Goal: Information Seeking & Learning: Learn about a topic

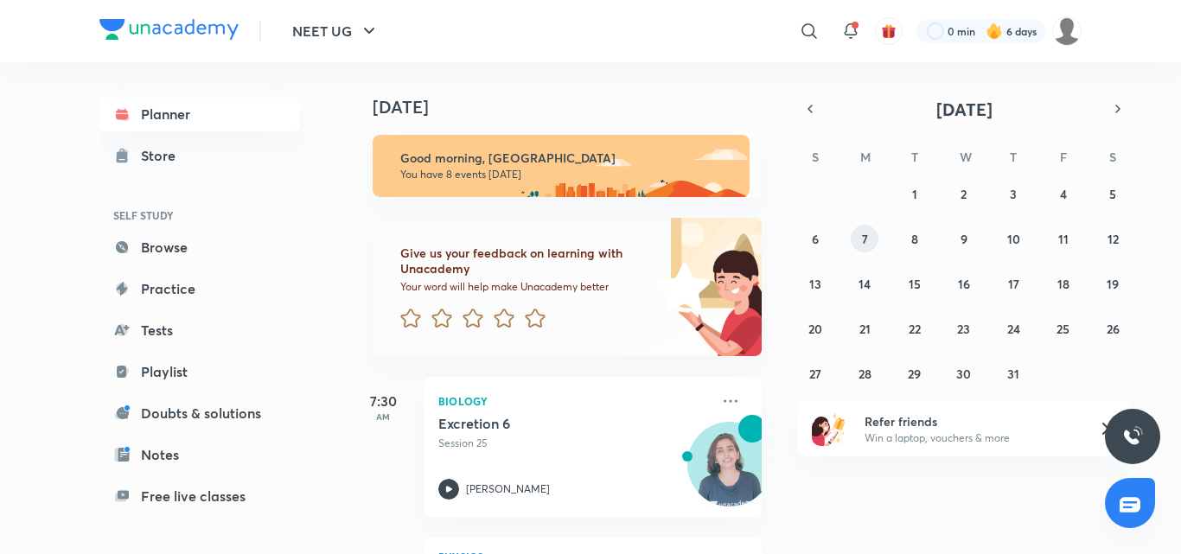
click at [865, 240] on abbr "7" at bounding box center [865, 239] width 6 height 16
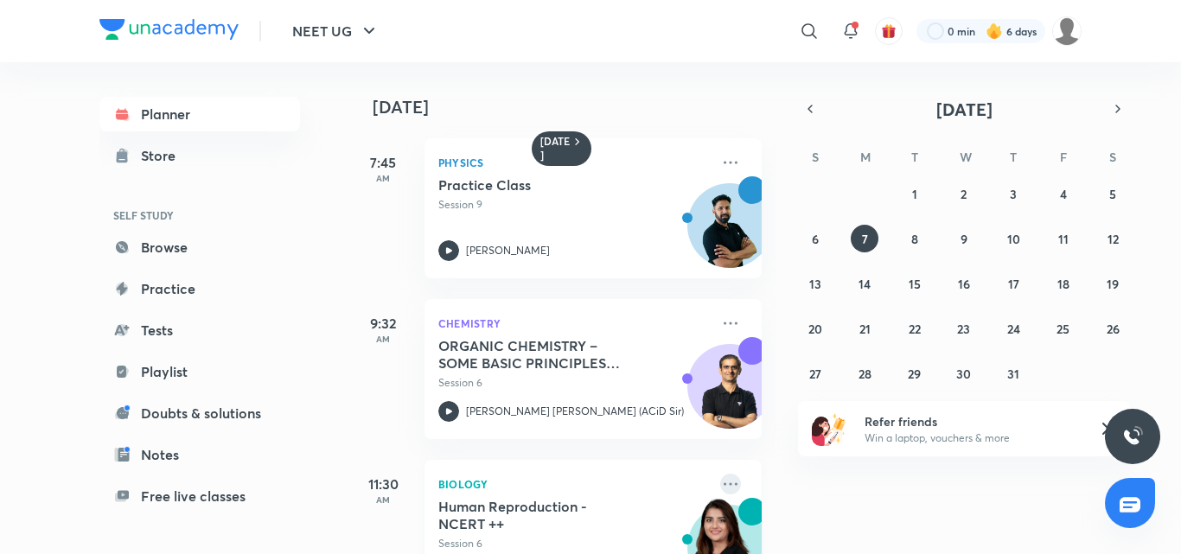
click at [720, 482] on icon at bounding box center [730, 484] width 21 height 21
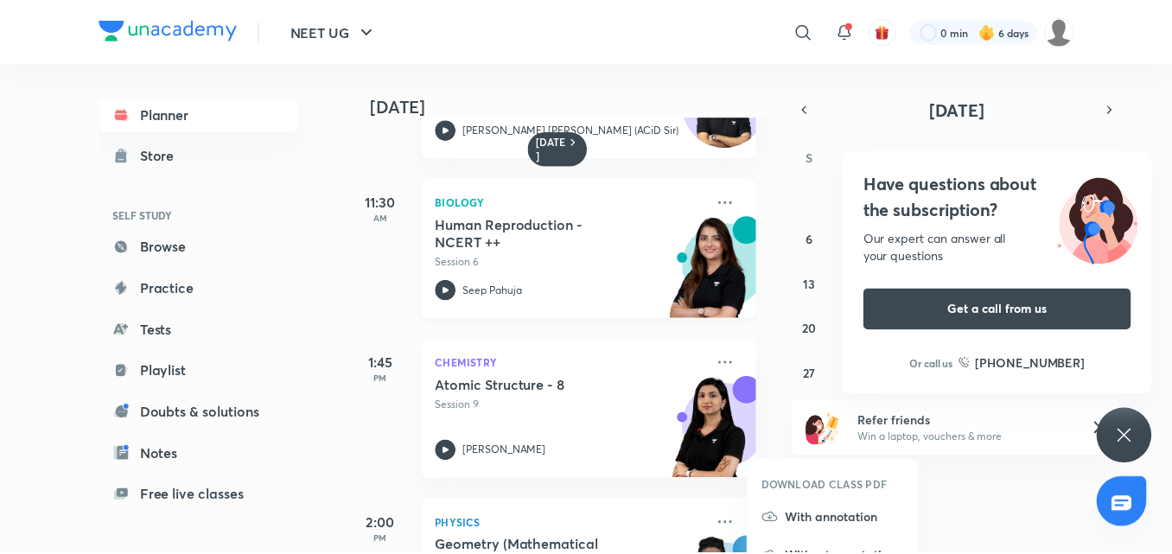
scroll to position [259, 0]
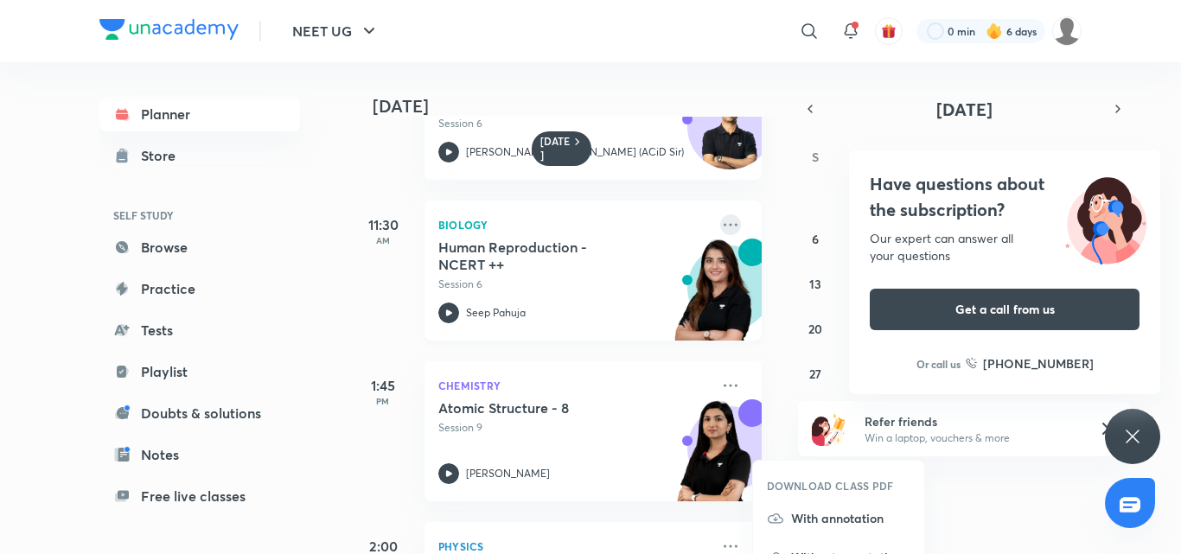
click at [720, 222] on icon at bounding box center [730, 224] width 21 height 21
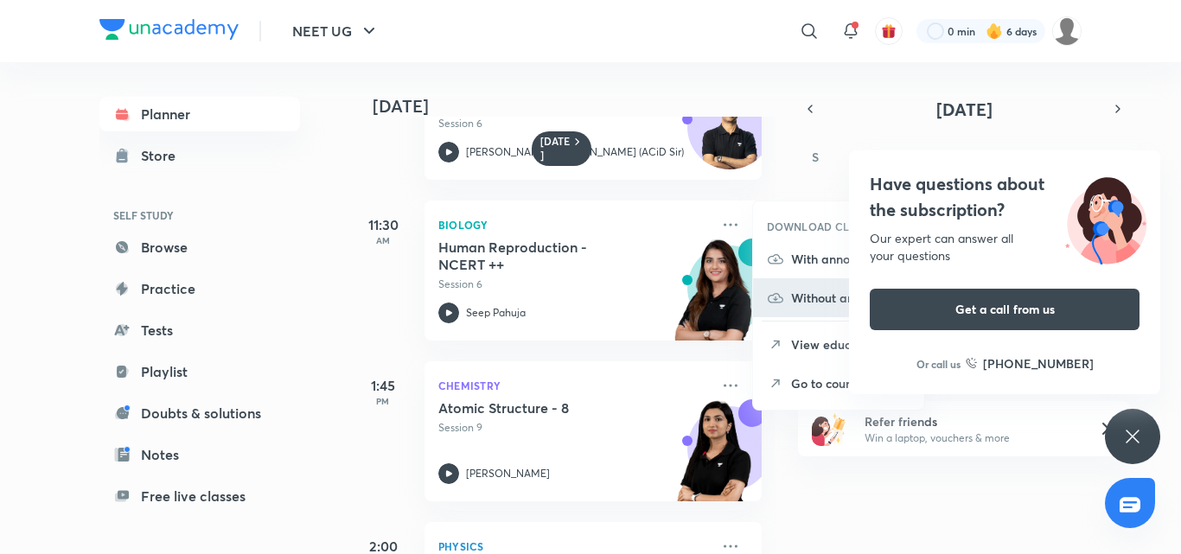
click at [823, 297] on p "Without annotation" at bounding box center [850, 298] width 119 height 18
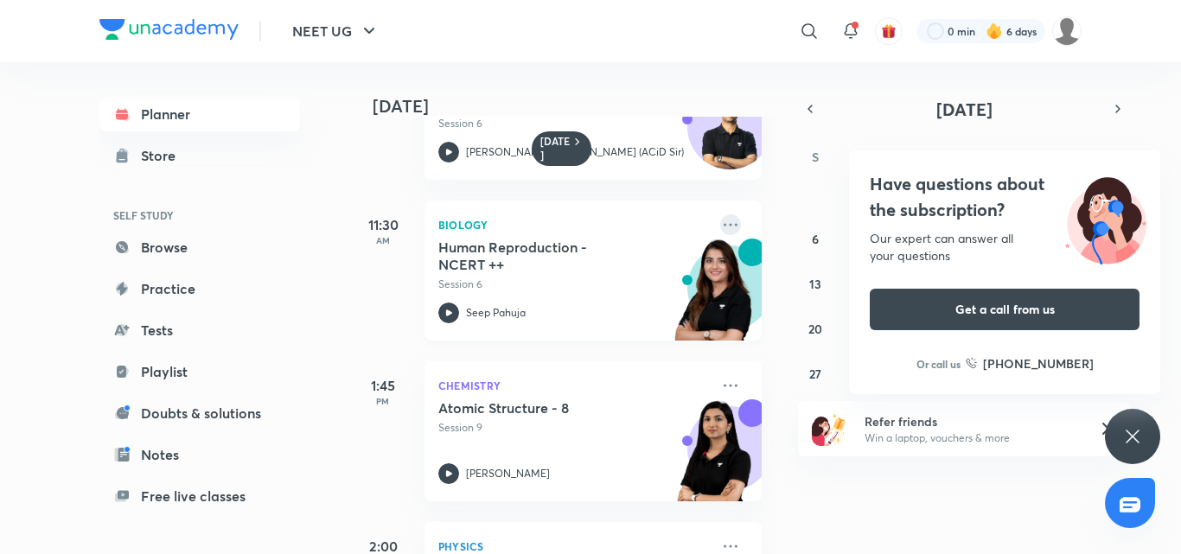
click at [722, 233] on icon at bounding box center [730, 224] width 21 height 21
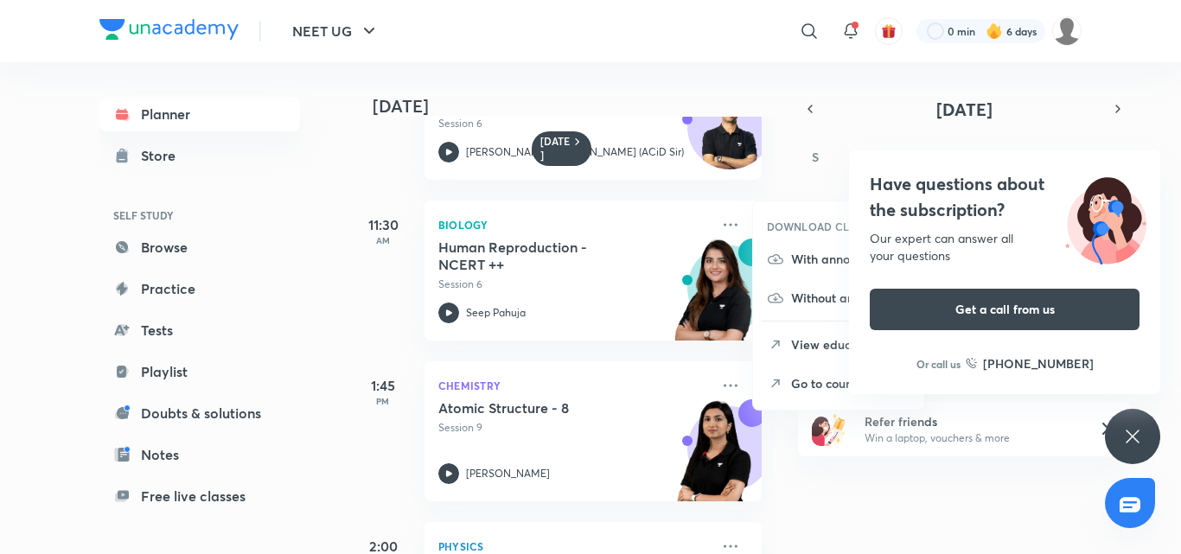
click at [1121, 444] on div "Have questions about the subscription? Our expert can answer all your questions…" at bounding box center [1132, 436] width 55 height 55
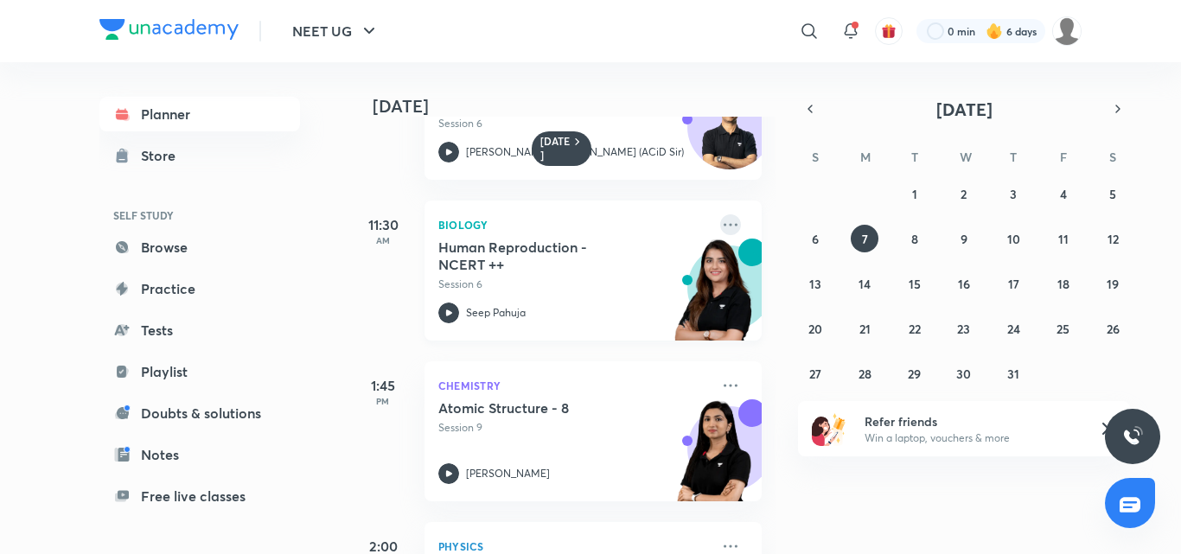
click at [724, 217] on icon at bounding box center [730, 224] width 21 height 21
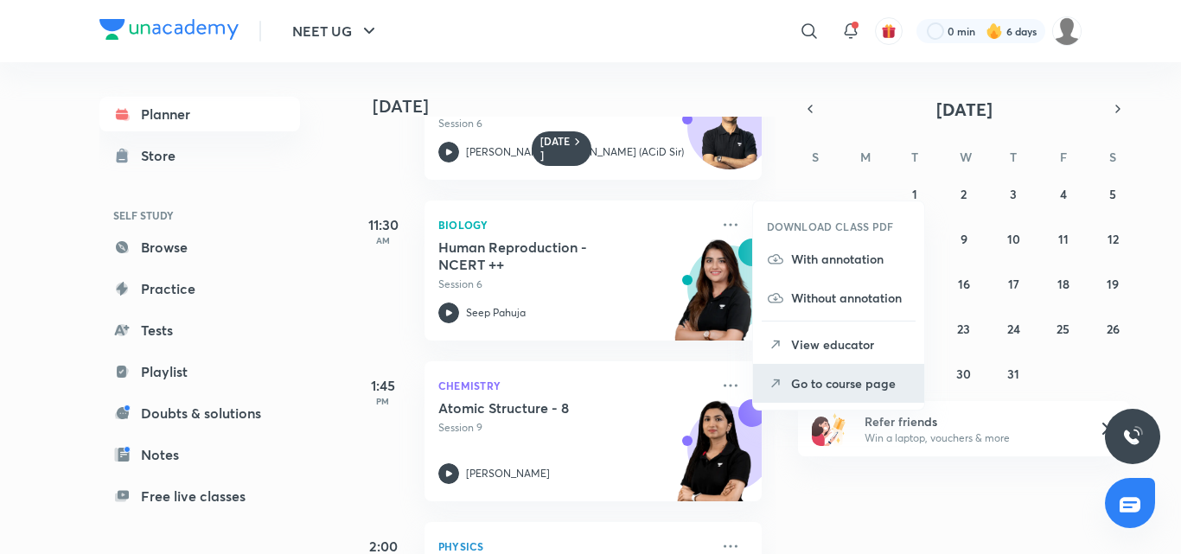
click at [840, 379] on p "Go to course page" at bounding box center [850, 383] width 119 height 18
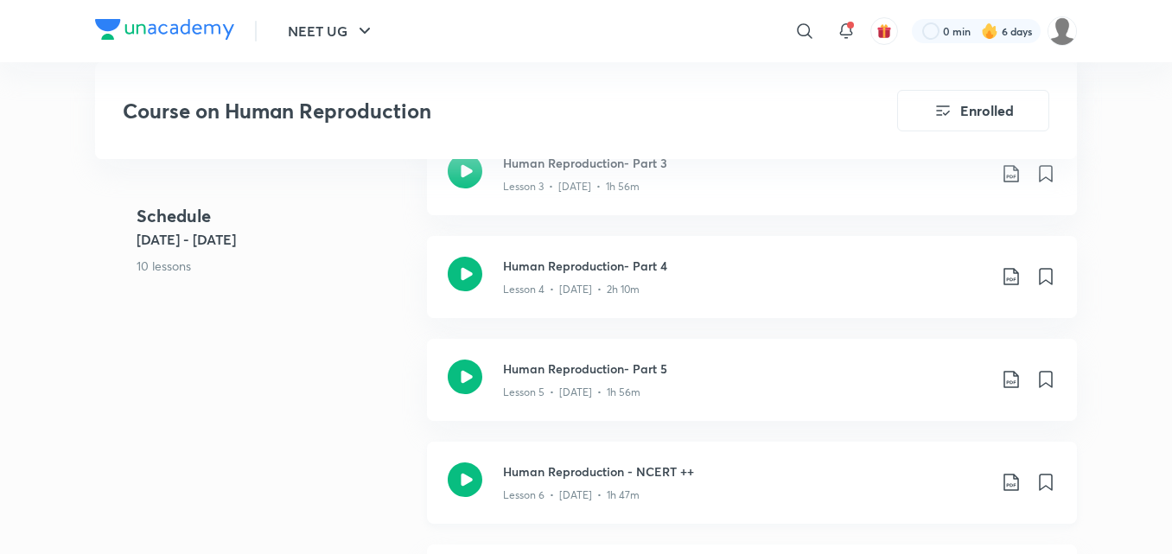
scroll to position [1211, 0]
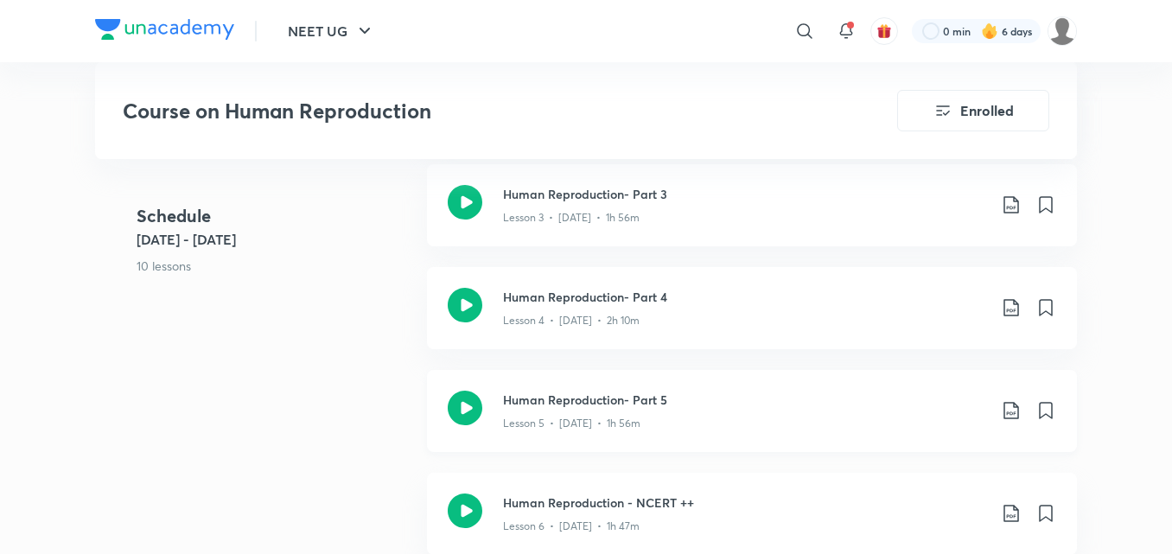
click at [532, 413] on div "Lesson 5 • [DATE] • 1h 56m" at bounding box center [745, 420] width 484 height 22
